Goal: Task Accomplishment & Management: Complete application form

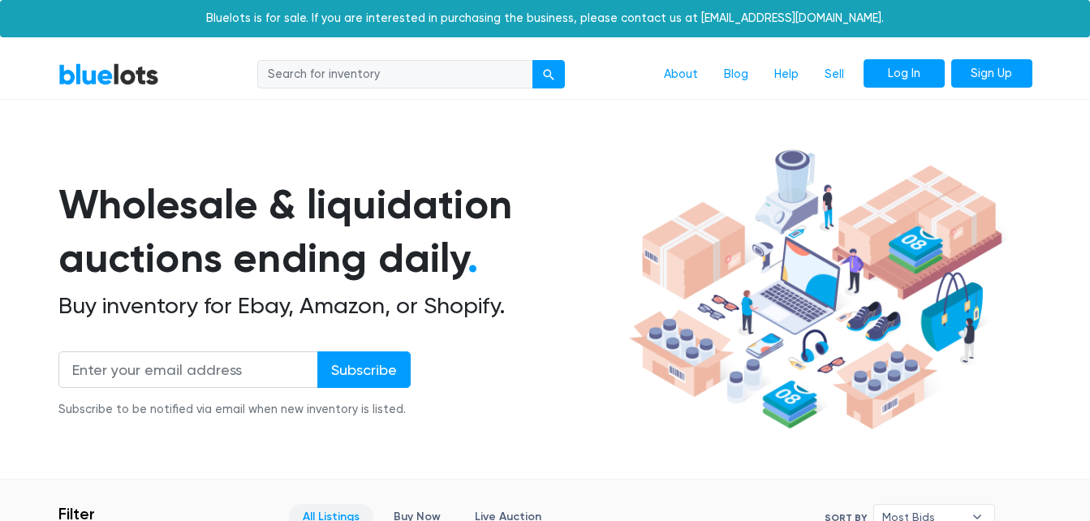
click at [910, 63] on link "Log In" at bounding box center [904, 73] width 81 height 29
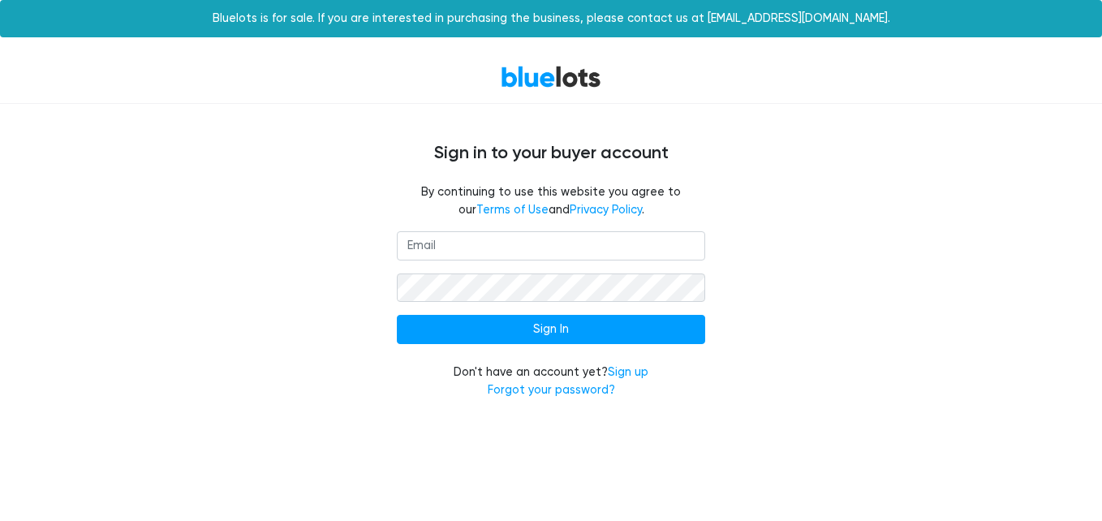
drag, startPoint x: 857, startPoint y: 316, endPoint x: 906, endPoint y: 399, distance: 96.1
click at [901, 395] on div "Sign In Don't have an account yet? Sign up Forgot your password?" at bounding box center [551, 324] width 998 height 187
click at [501, 246] on input "email" at bounding box center [551, 245] width 308 height 29
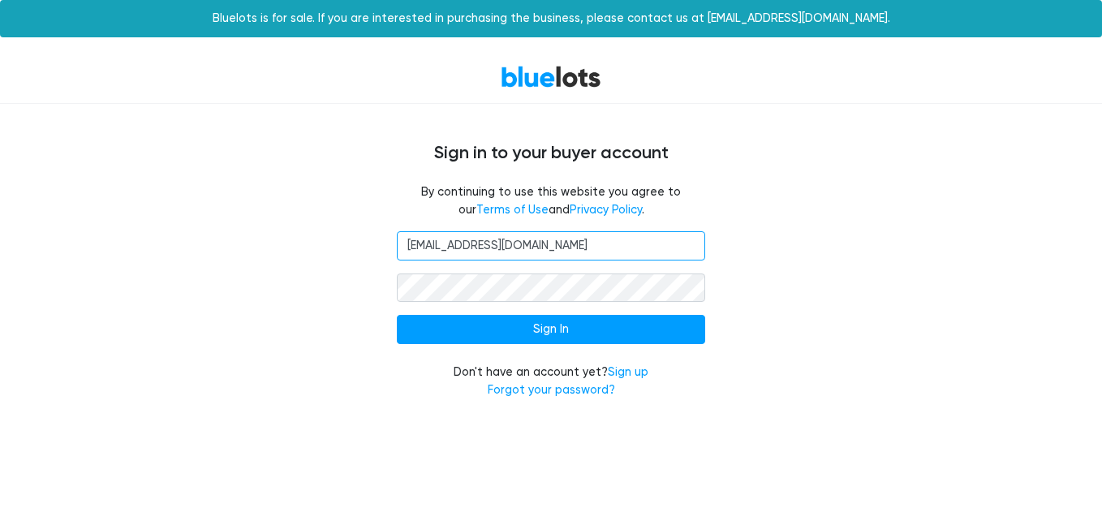
type input "[EMAIL_ADDRESS][DOMAIN_NAME]"
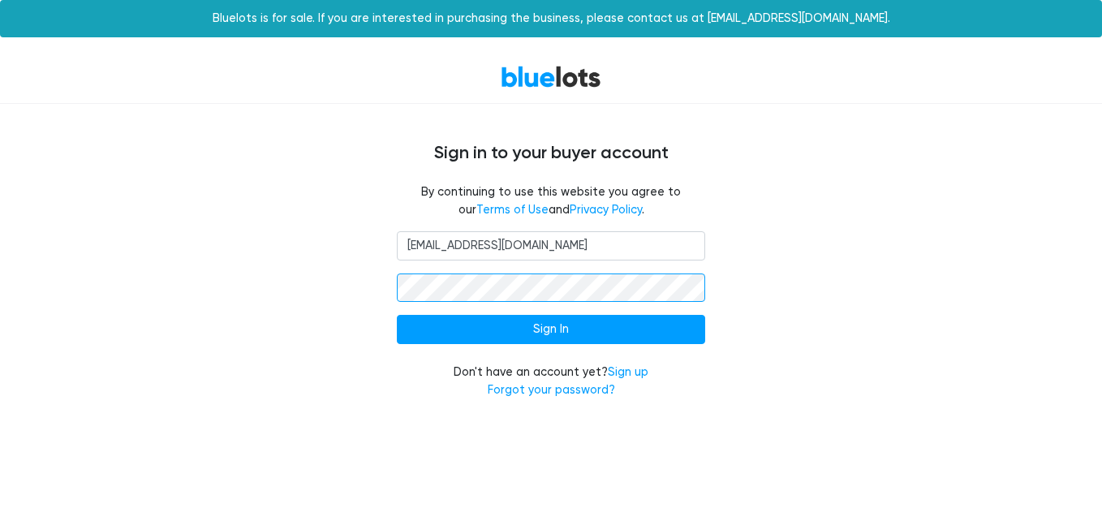
click at [397, 315] on input "Sign In" at bounding box center [551, 329] width 308 height 29
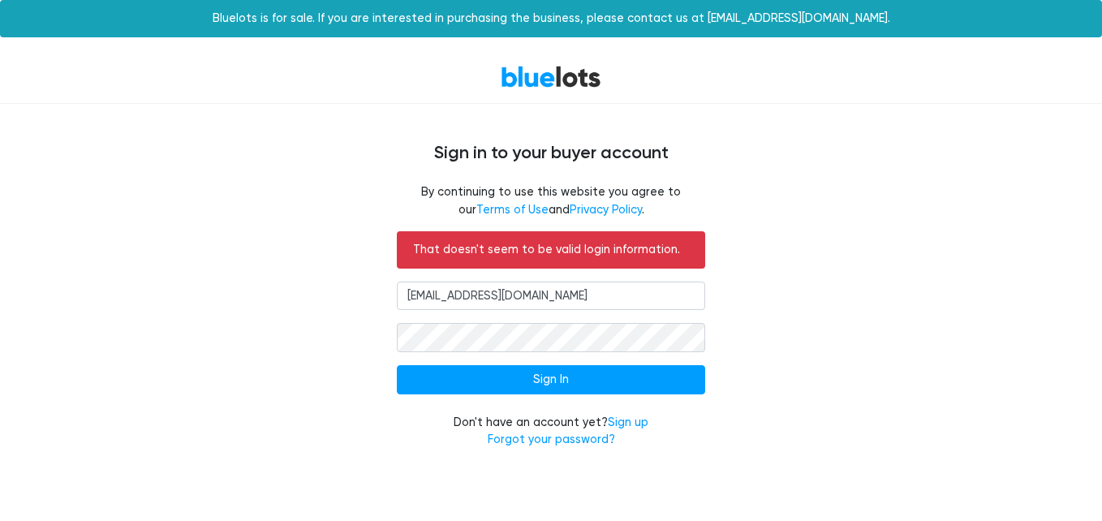
click at [596, 449] on div "That doesn't seem to be valid login information. averyllc22@gmail.com Sign In D…" at bounding box center [551, 349] width 333 height 237
click at [607, 441] on link "Forgot your password?" at bounding box center [551, 440] width 127 height 14
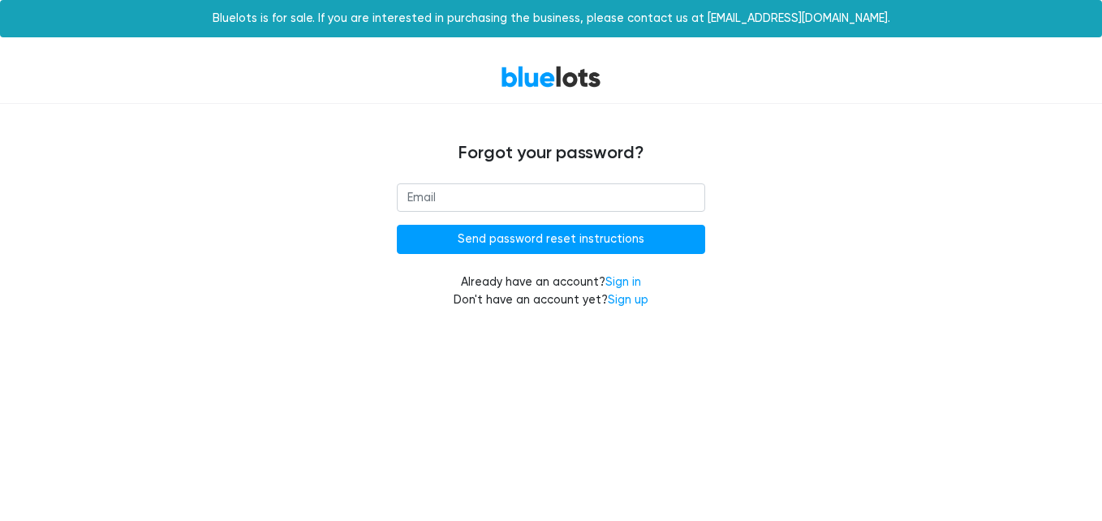
click at [534, 209] on input "email" at bounding box center [551, 197] width 308 height 29
type input "averyllc22@gmail.com"
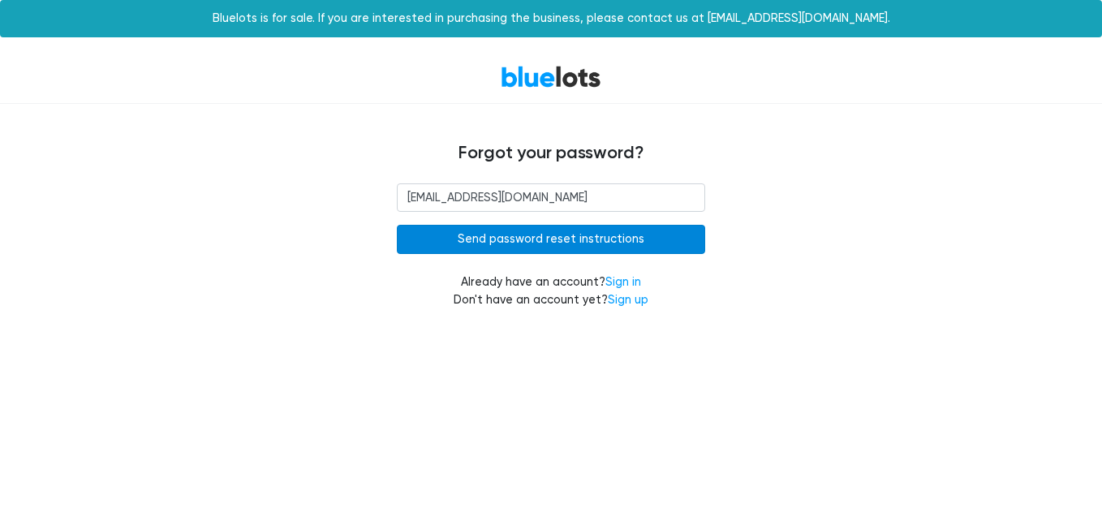
click at [544, 235] on input "Send password reset instructions" at bounding box center [551, 239] width 308 height 29
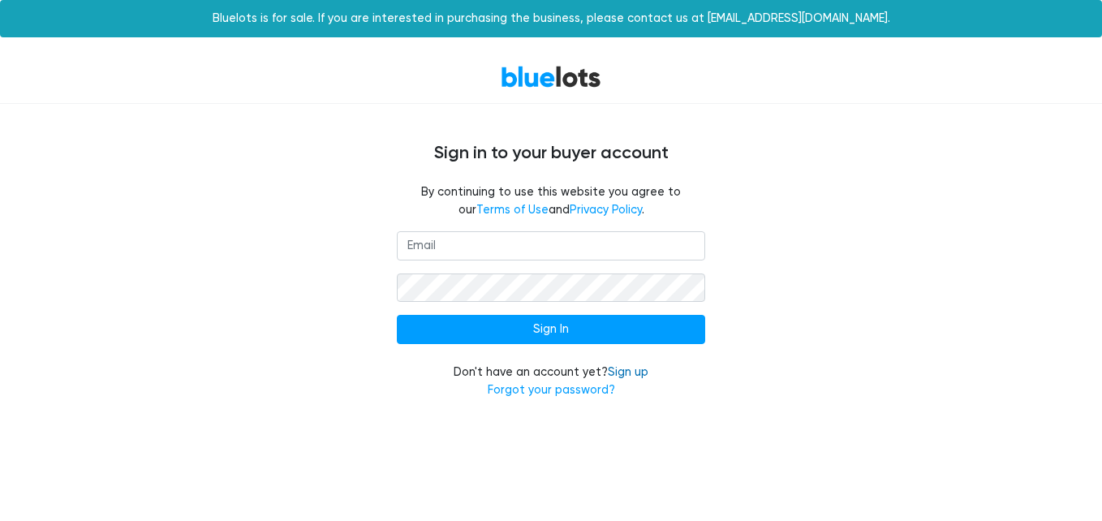
click at [631, 371] on link "Sign up" at bounding box center [628, 372] width 41 height 14
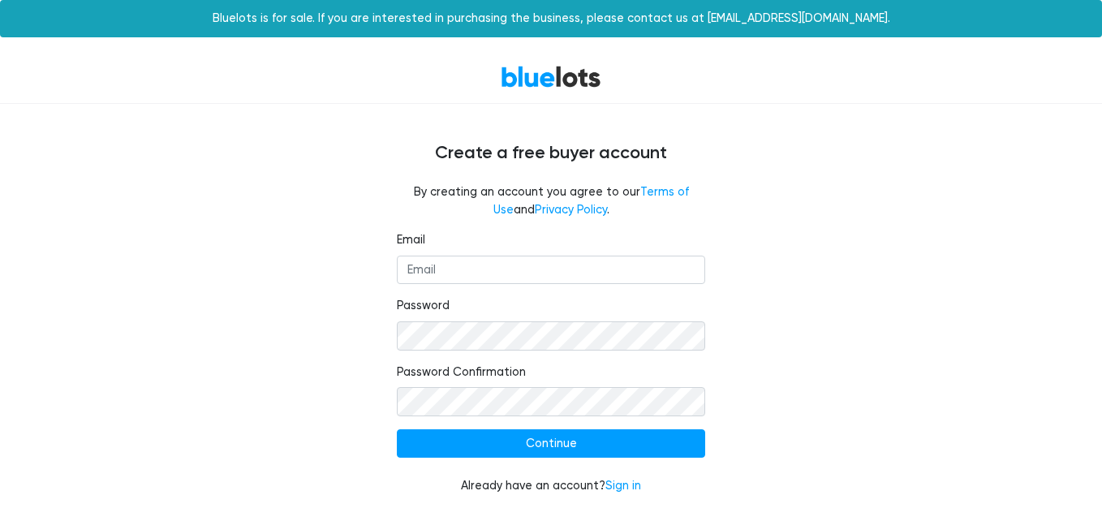
click at [554, 244] on fieldset "Email" at bounding box center [551, 257] width 308 height 53
click at [554, 268] on input "Email" at bounding box center [551, 270] width 308 height 29
type input "[EMAIL_ADDRESS][DOMAIN_NAME]"
click at [397, 429] on input "Continue" at bounding box center [551, 443] width 308 height 29
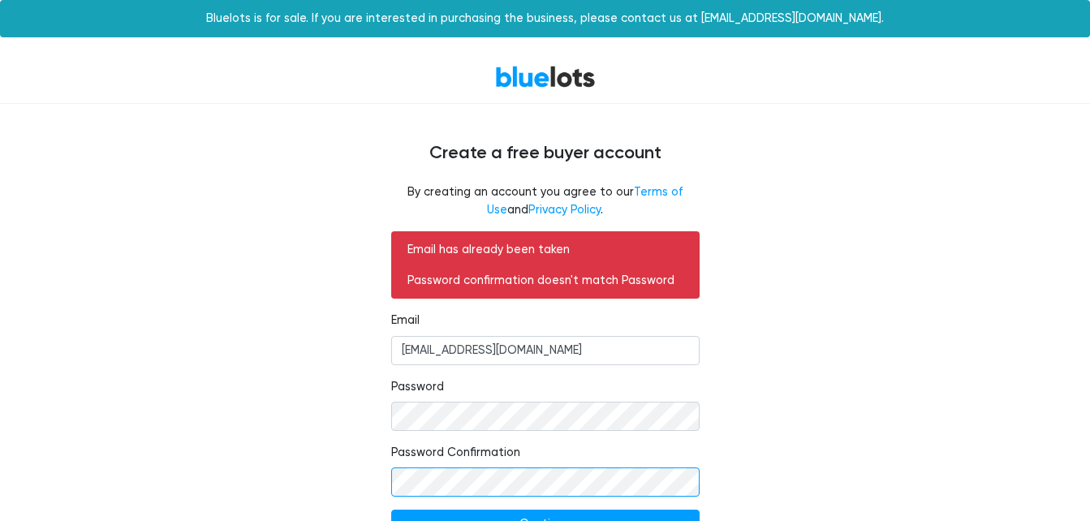
click at [391, 510] on input "Continue" at bounding box center [545, 524] width 308 height 29
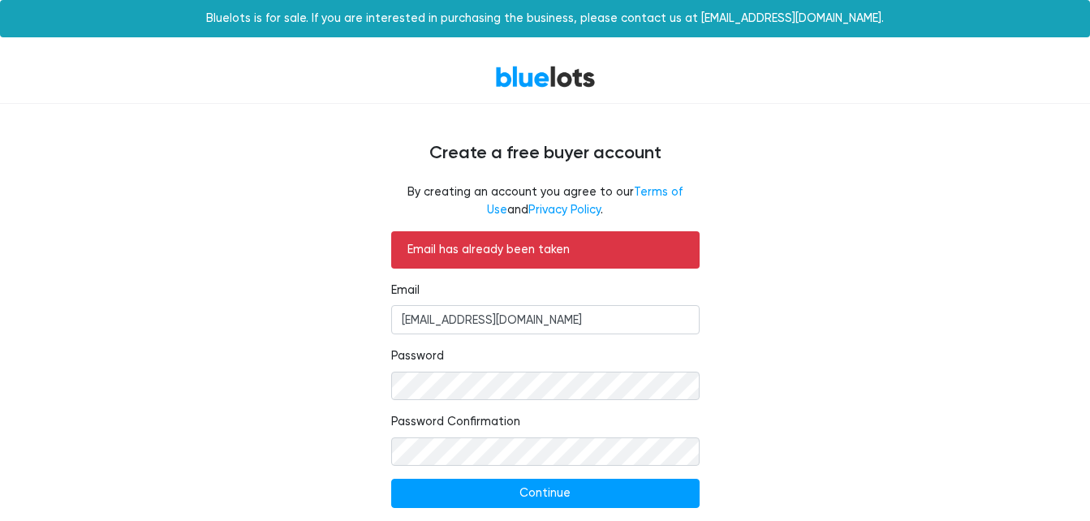
click at [738, 229] on div "By creating an account you agree to our Terms of Use and Privacy Policy ." at bounding box center [545, 207] width 998 height 48
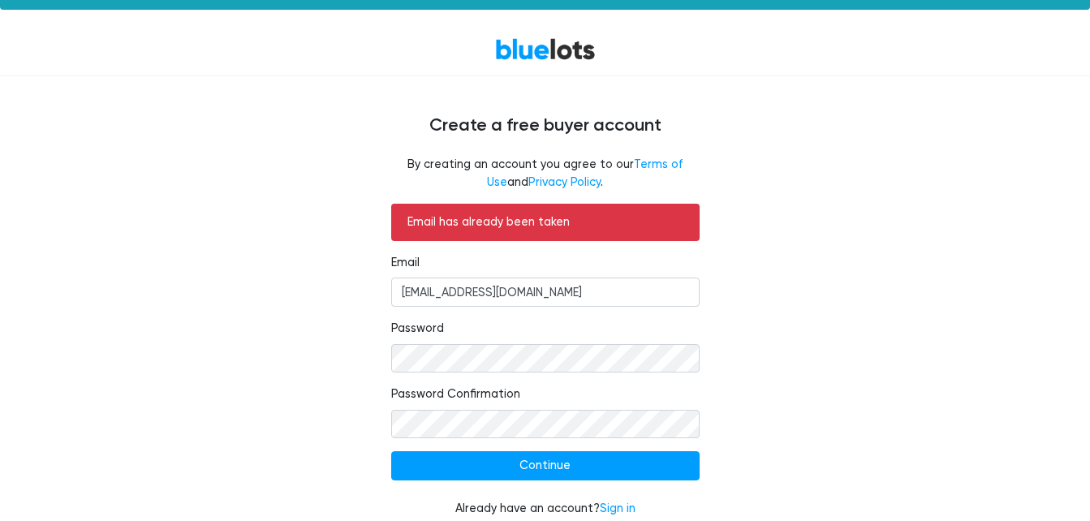
scroll to position [44, 0]
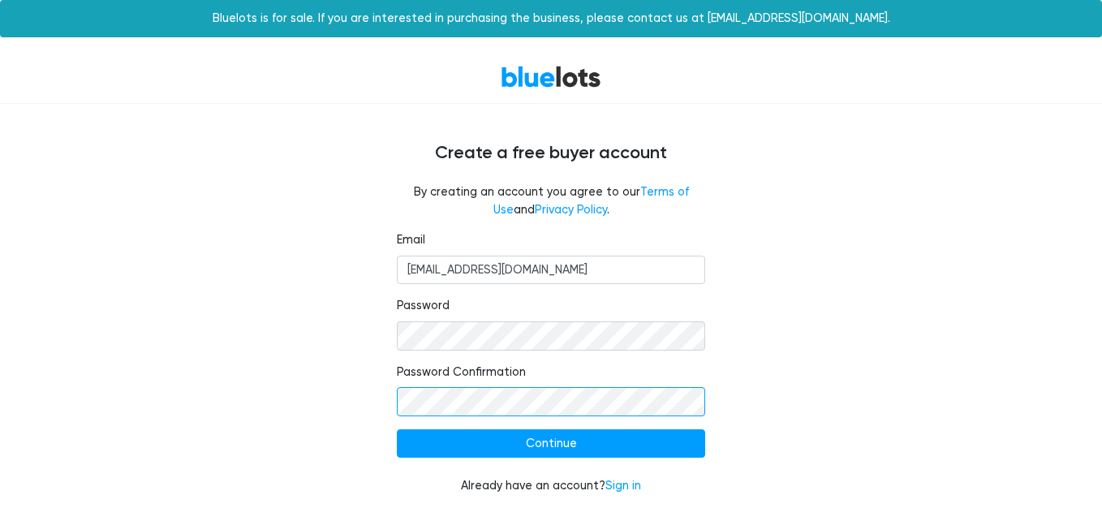
click at [397, 429] on input "Continue" at bounding box center [551, 443] width 308 height 29
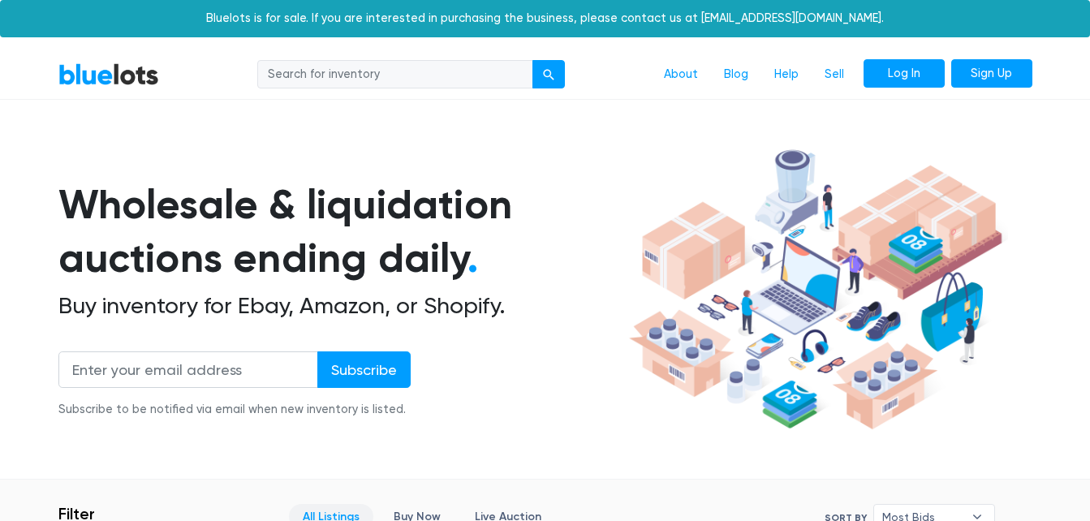
click at [915, 68] on link "Log In" at bounding box center [904, 73] width 81 height 29
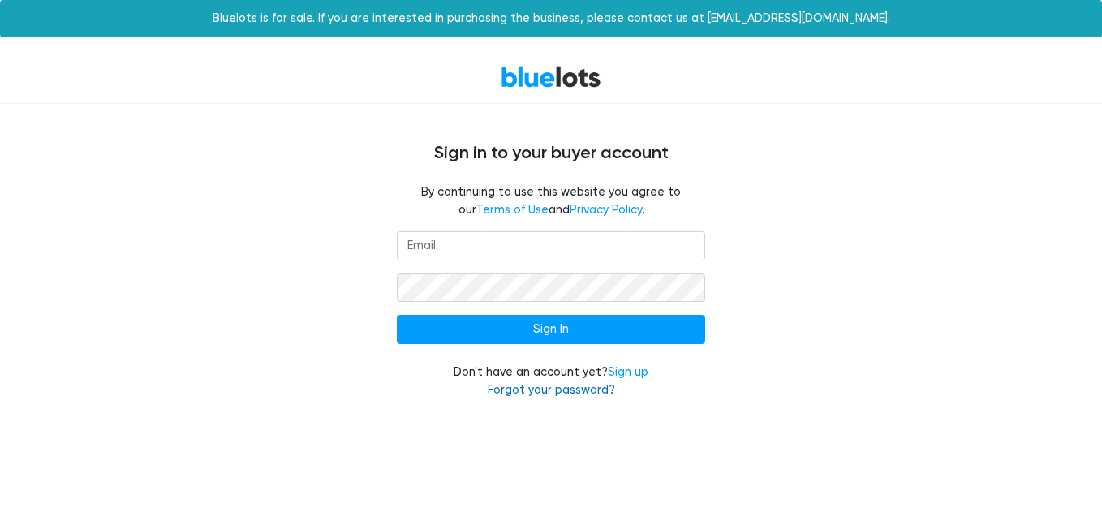
click at [577, 390] on link "Forgot your password?" at bounding box center [551, 390] width 127 height 14
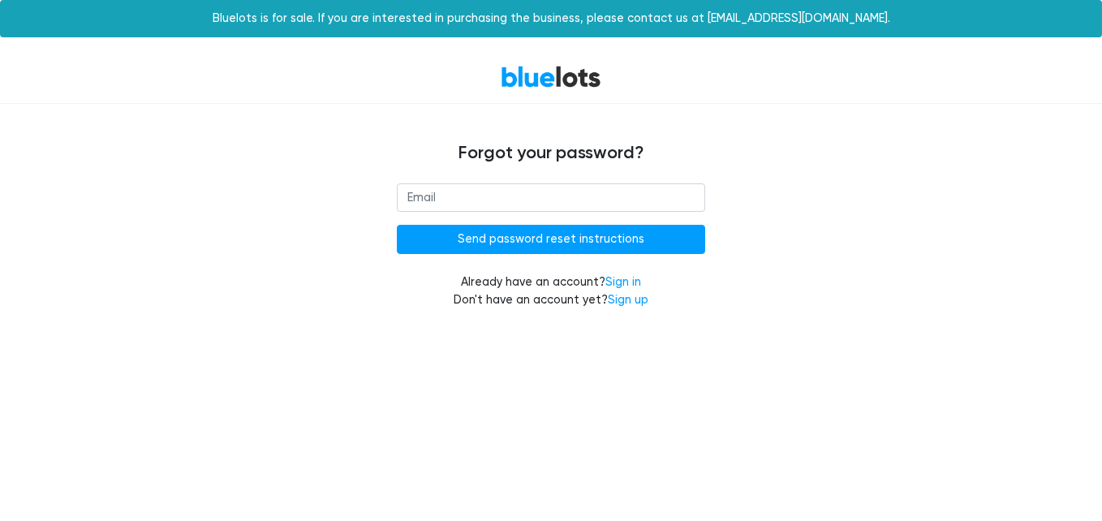
click at [523, 209] on input "email" at bounding box center [551, 197] width 308 height 29
type input "[EMAIL_ADDRESS][DOMAIN_NAME]"
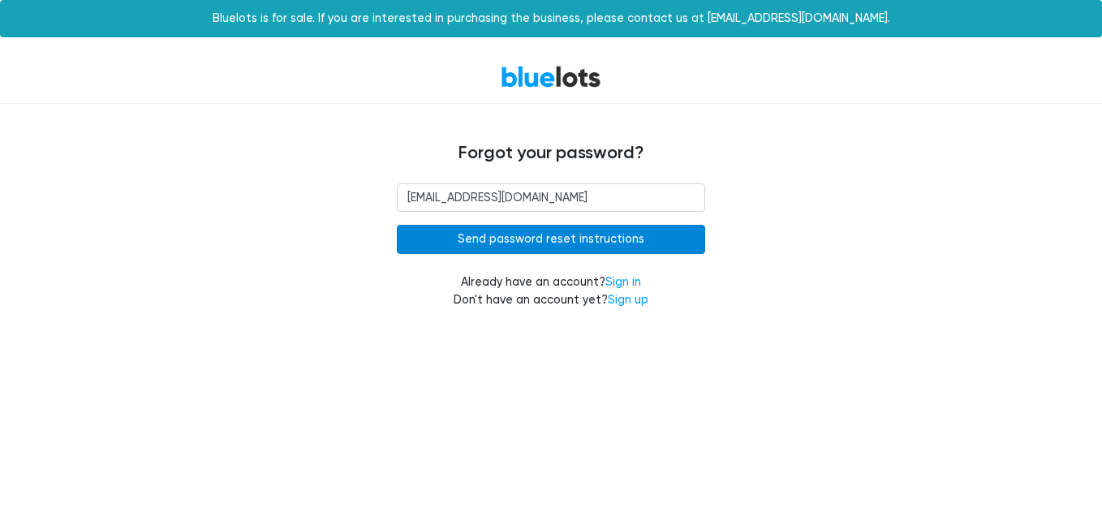
click at [542, 230] on input "Send password reset instructions" at bounding box center [551, 239] width 308 height 29
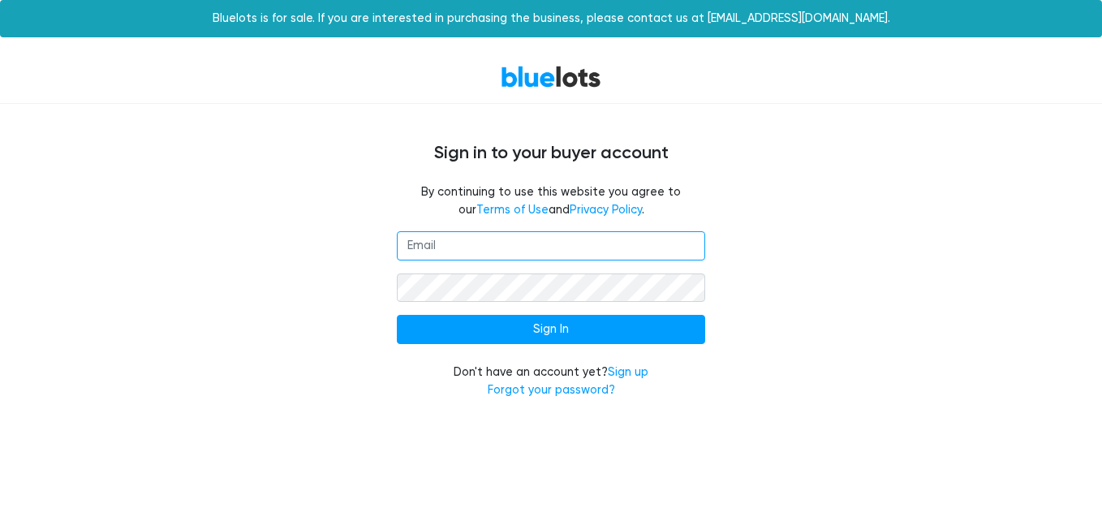
click at [500, 251] on input "email" at bounding box center [551, 245] width 308 height 29
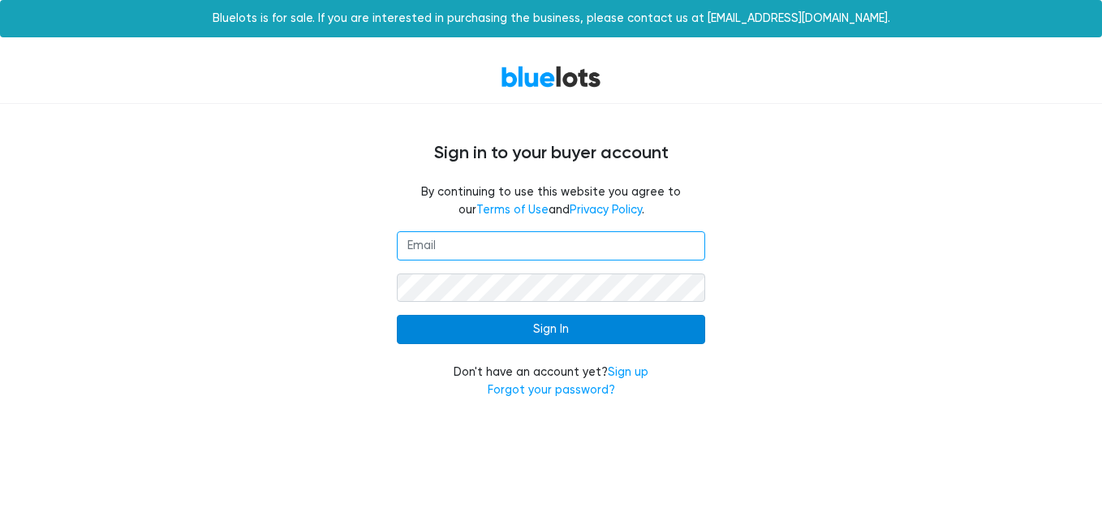
type input "[EMAIL_ADDRESS][DOMAIN_NAME]"
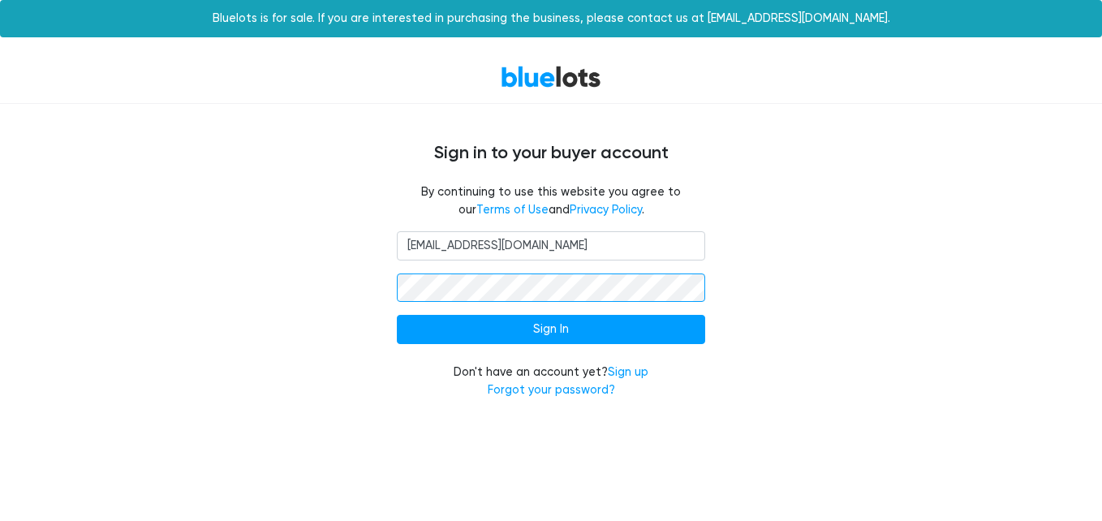
click at [397, 315] on input "Sign In" at bounding box center [551, 329] width 308 height 29
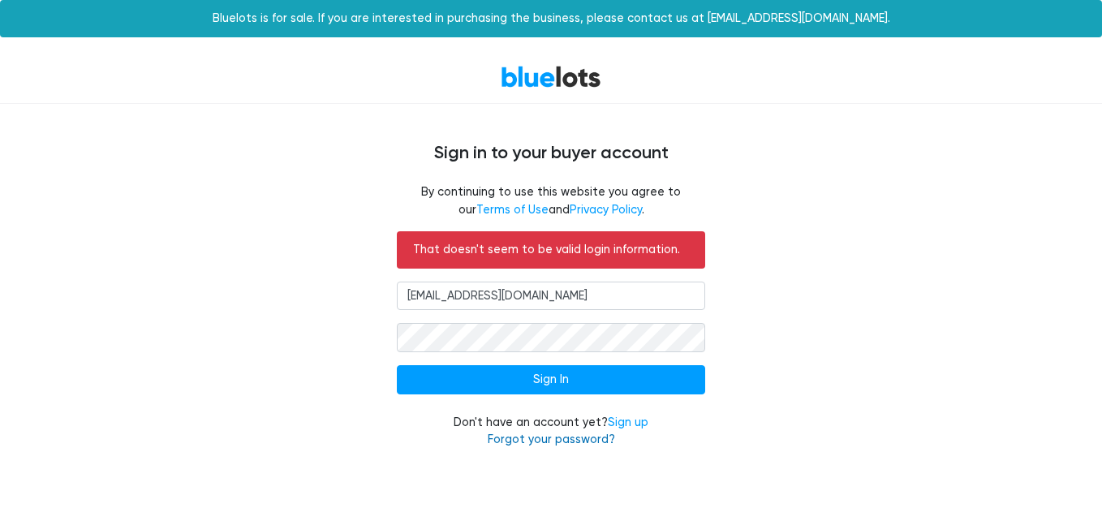
click at [577, 439] on link "Forgot your password?" at bounding box center [551, 440] width 127 height 14
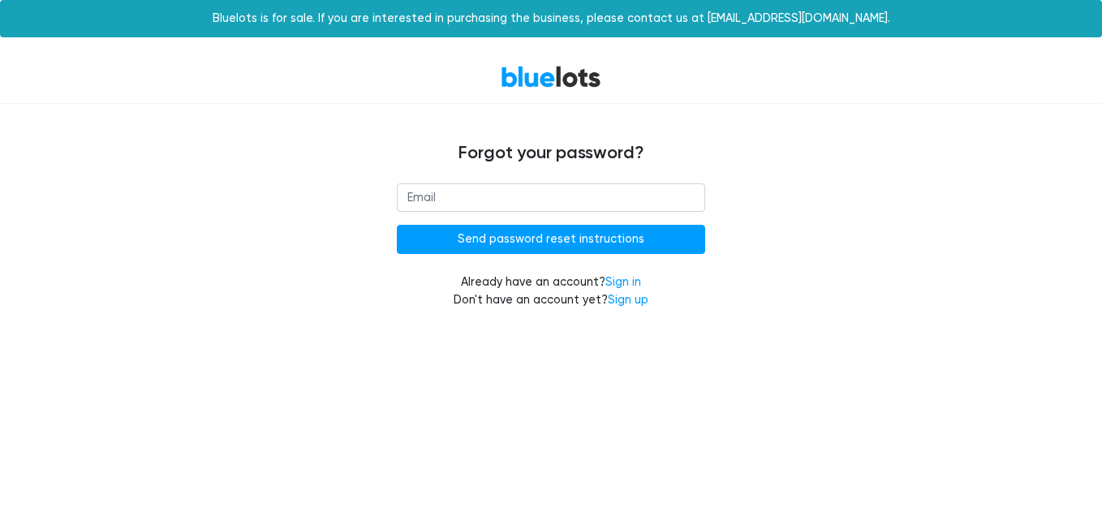
click at [563, 197] on input "email" at bounding box center [551, 197] width 308 height 29
type input "[EMAIL_ADDRESS][DOMAIN_NAME]"
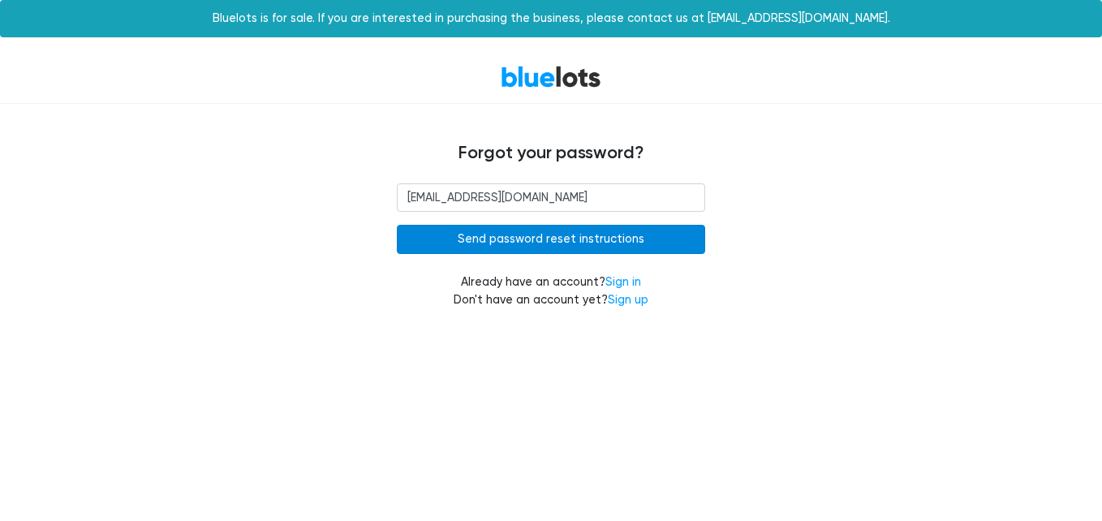
click at [575, 233] on input "Send password reset instructions" at bounding box center [551, 239] width 308 height 29
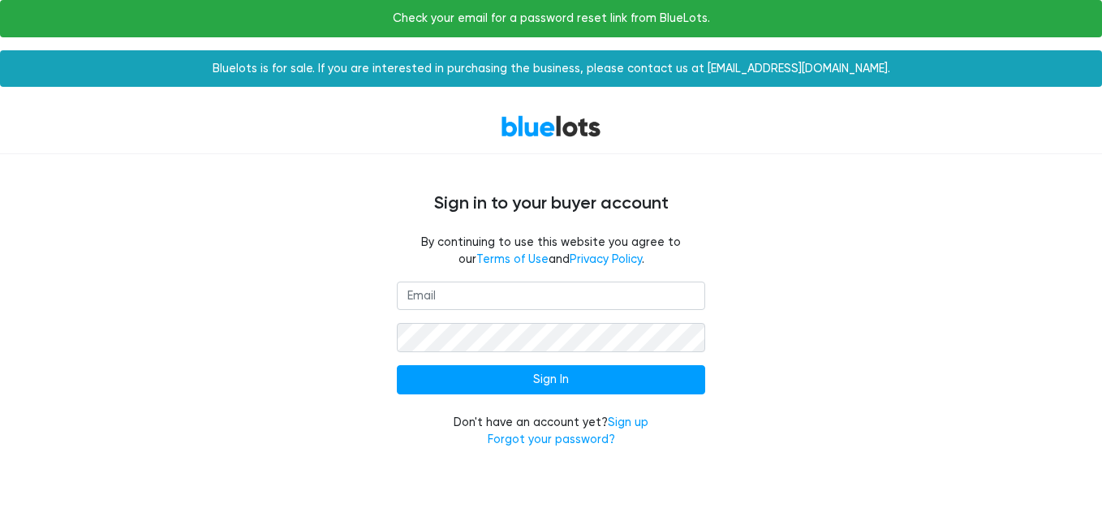
click at [769, 288] on div "Sign In Don't have an account yet? Sign up Forgot your password?" at bounding box center [551, 375] width 998 height 187
